Goal: Transaction & Acquisition: Purchase product/service

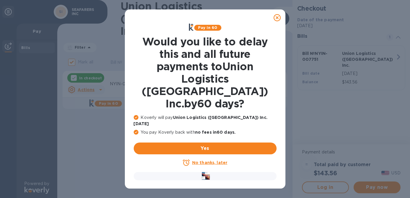
click at [274, 19] on icon at bounding box center [276, 17] width 7 height 7
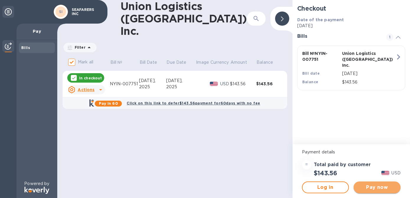
click at [370, 189] on span "Pay now" at bounding box center [376, 187] width 37 height 7
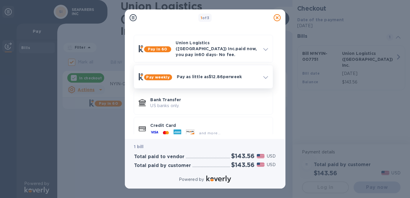
scroll to position [24, 0]
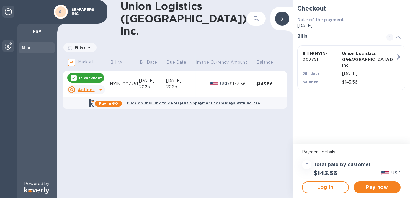
click at [248, 125] on div "Union Logistics ([GEOGRAPHIC_DATA]) Inc. ​ Filter Amount Mark all Bill № Bill D…" at bounding box center [174, 99] width 235 height 198
